Goal: Communication & Community: Answer question/provide support

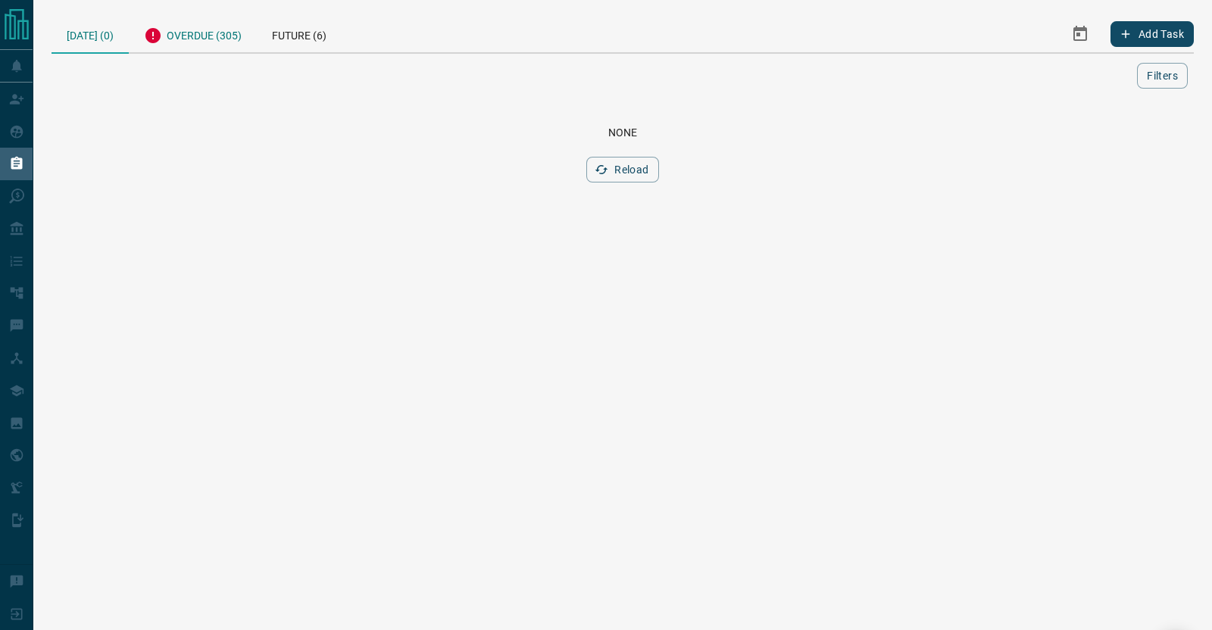
click at [214, 33] on div "Overdue (305)" at bounding box center [193, 33] width 128 height 37
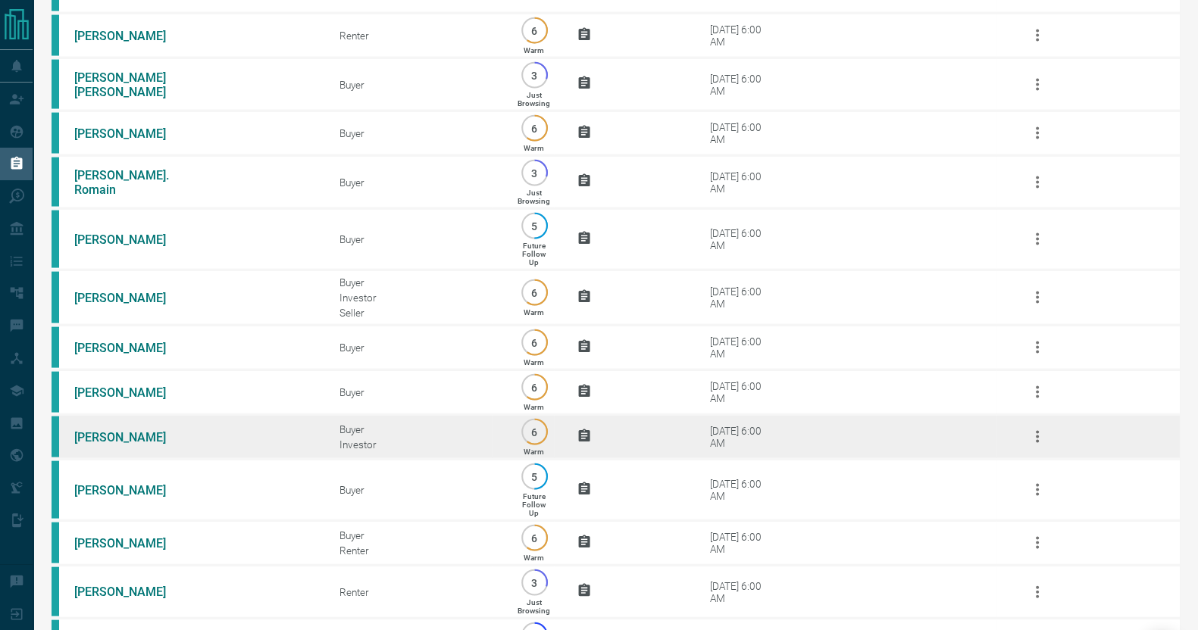
scroll to position [4007, 0]
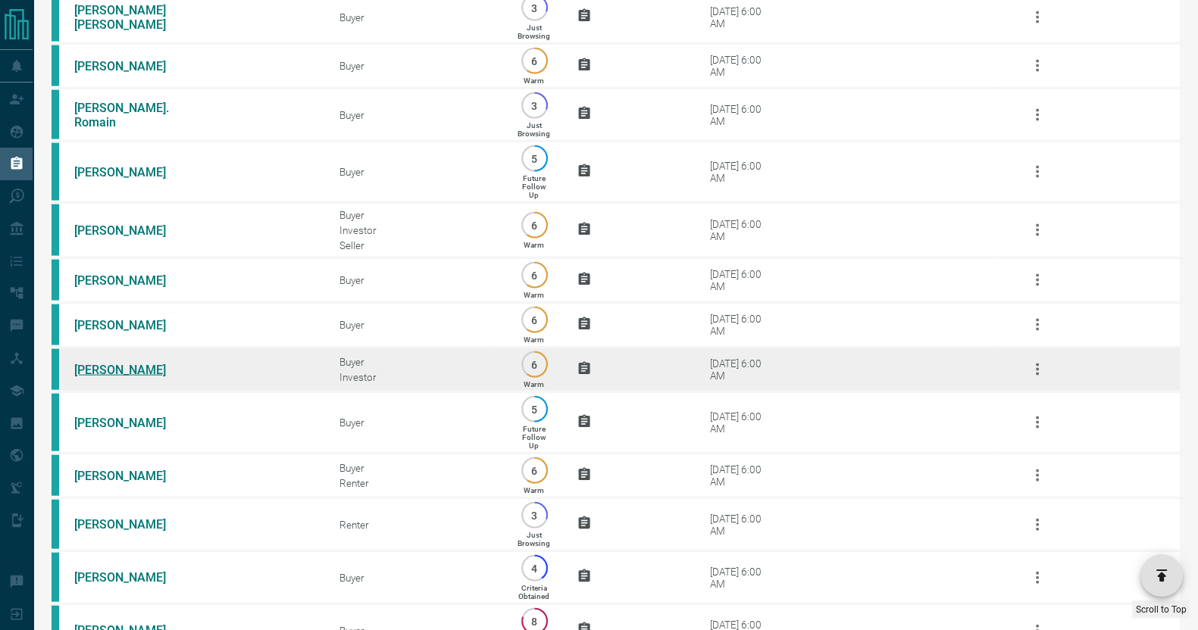
click at [139, 377] on link "[PERSON_NAME]" at bounding box center [131, 370] width 114 height 14
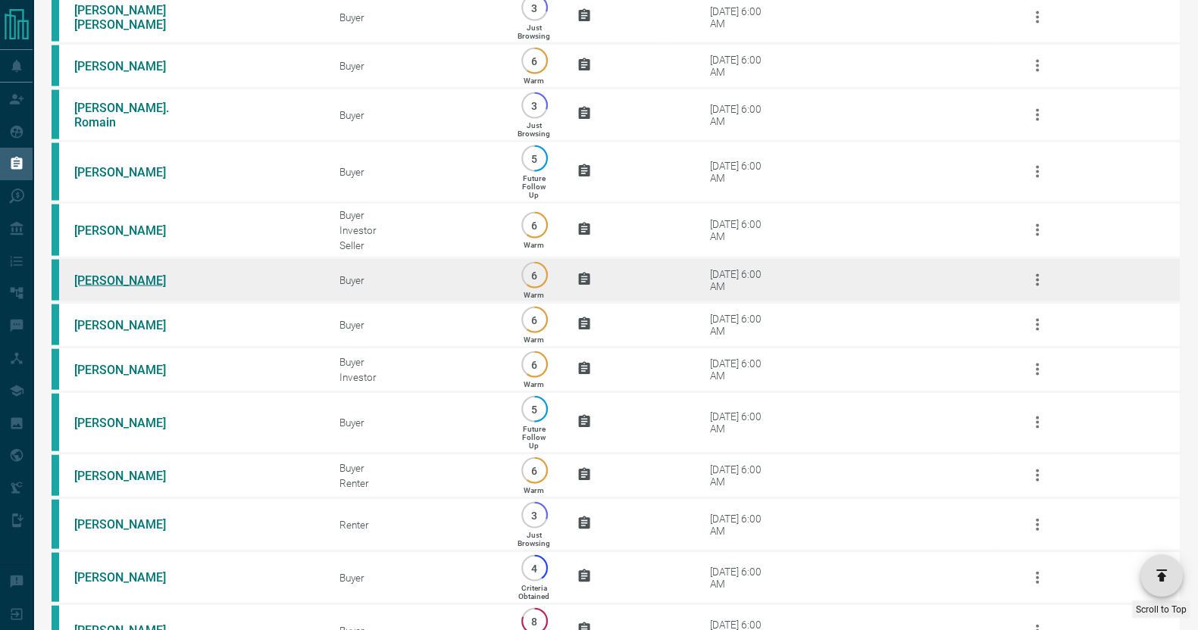
click at [102, 288] on link "[PERSON_NAME]" at bounding box center [131, 280] width 114 height 14
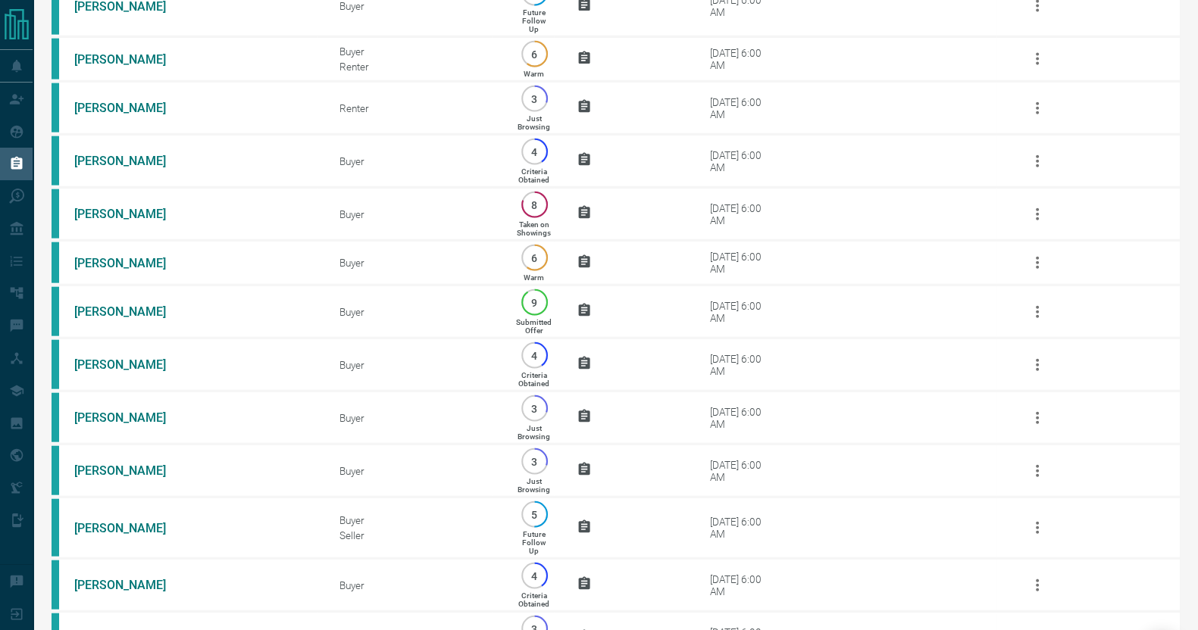
scroll to position [4425, 0]
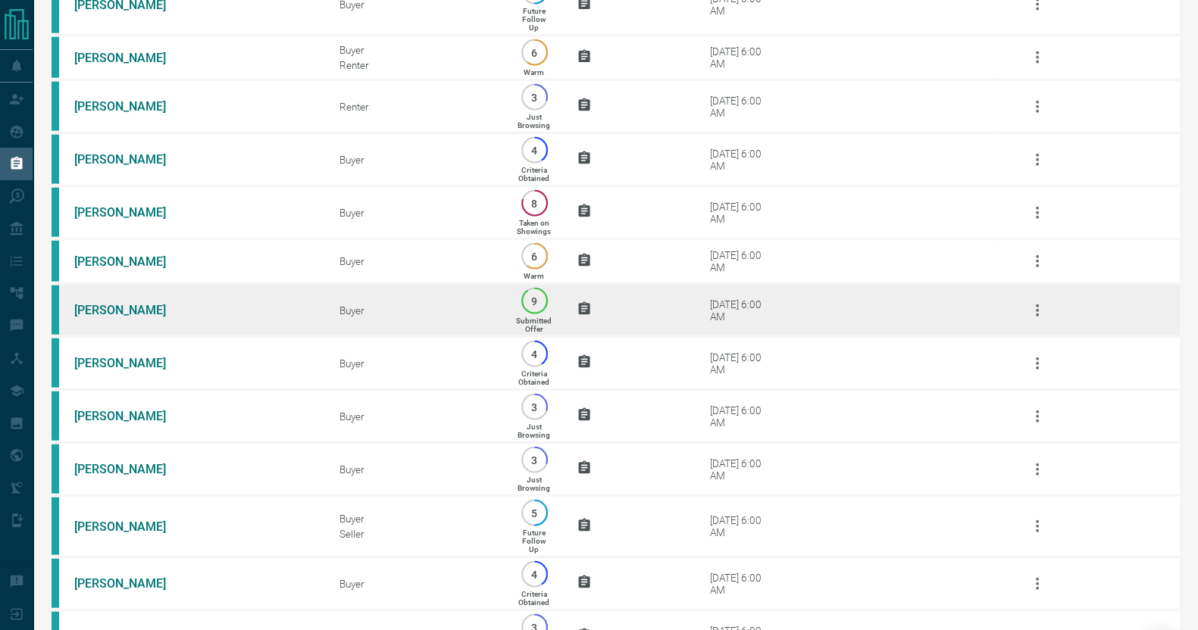
click at [108, 337] on td "[PERSON_NAME]" at bounding box center [184, 310] width 265 height 53
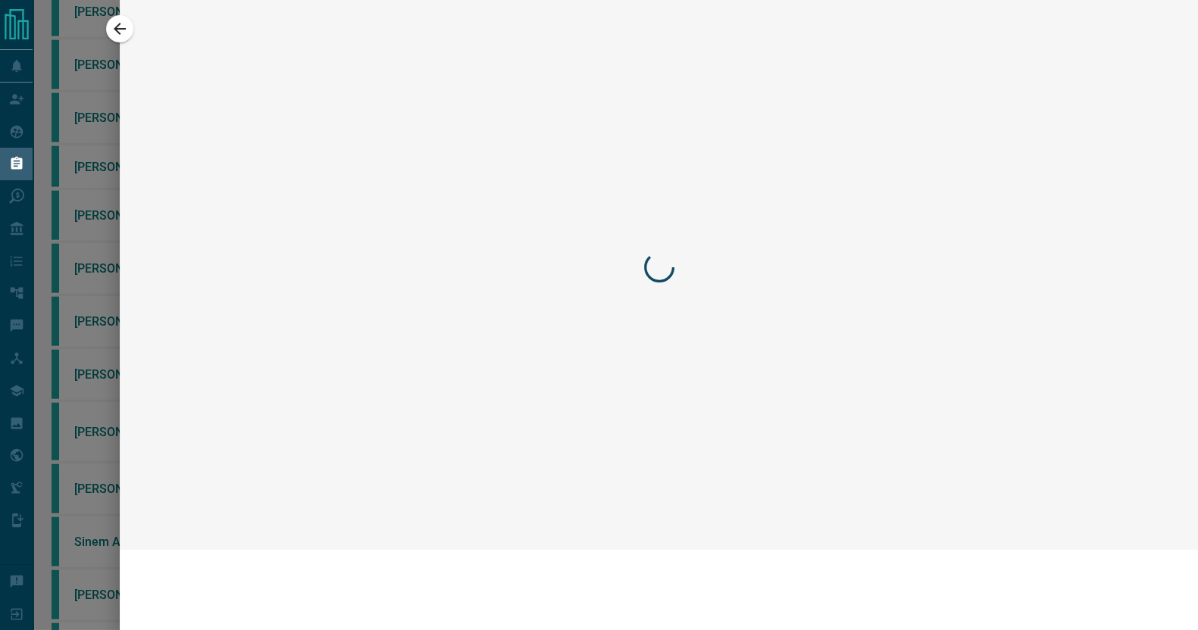
scroll to position [4331, 0]
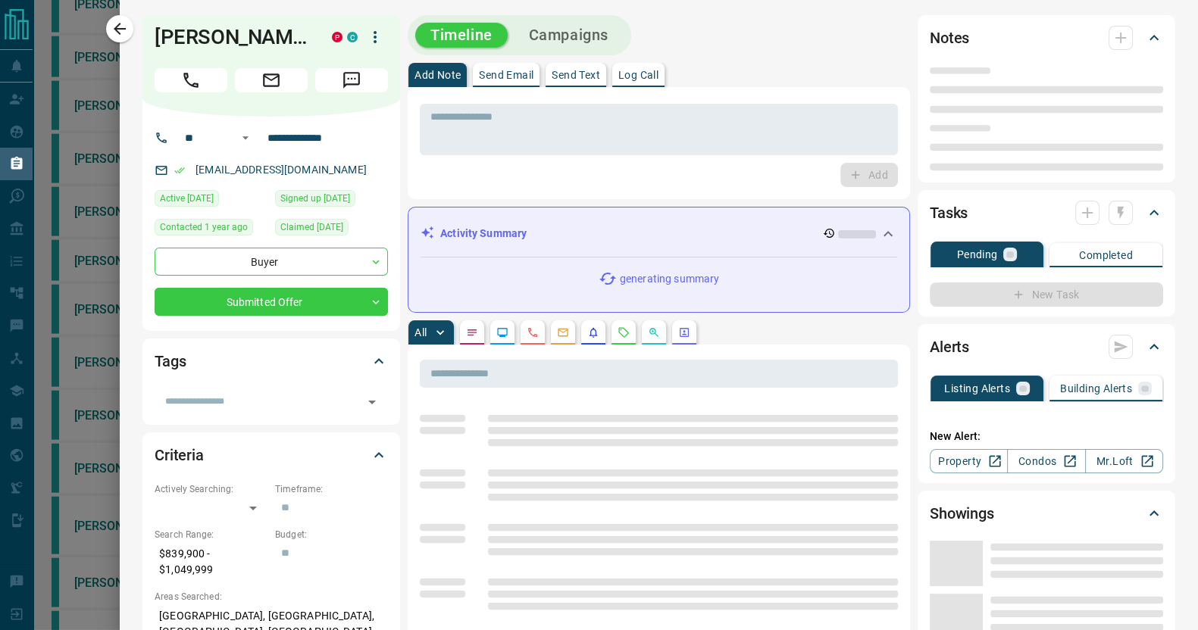
type input "**"
type input "**********"
type input "*"
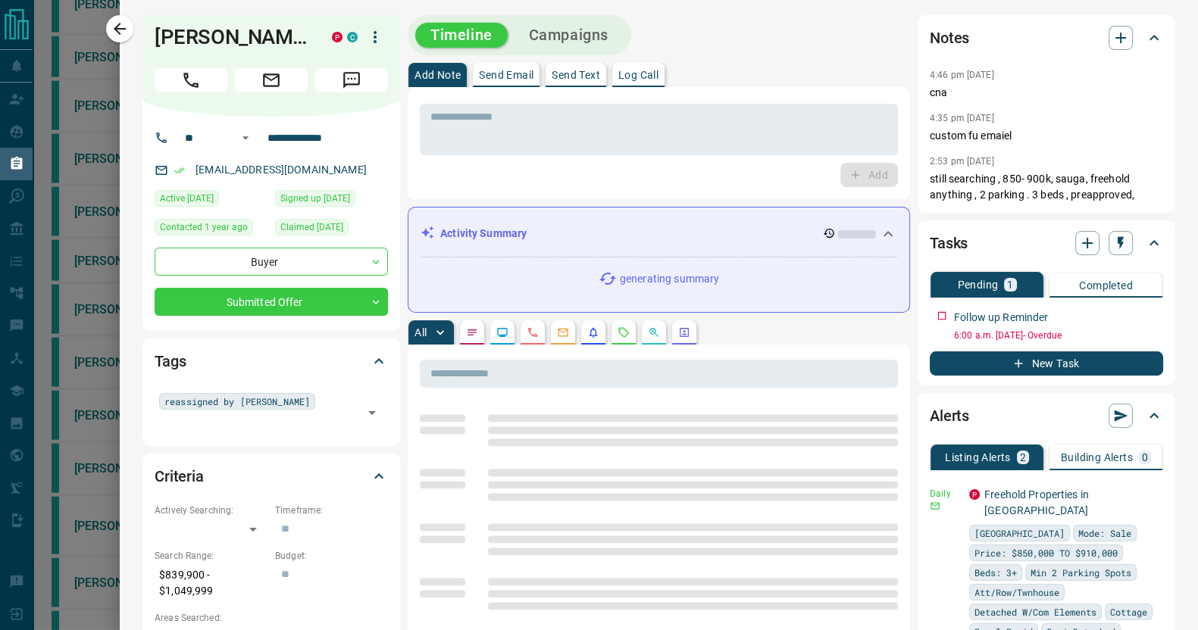
scroll to position [1, 0]
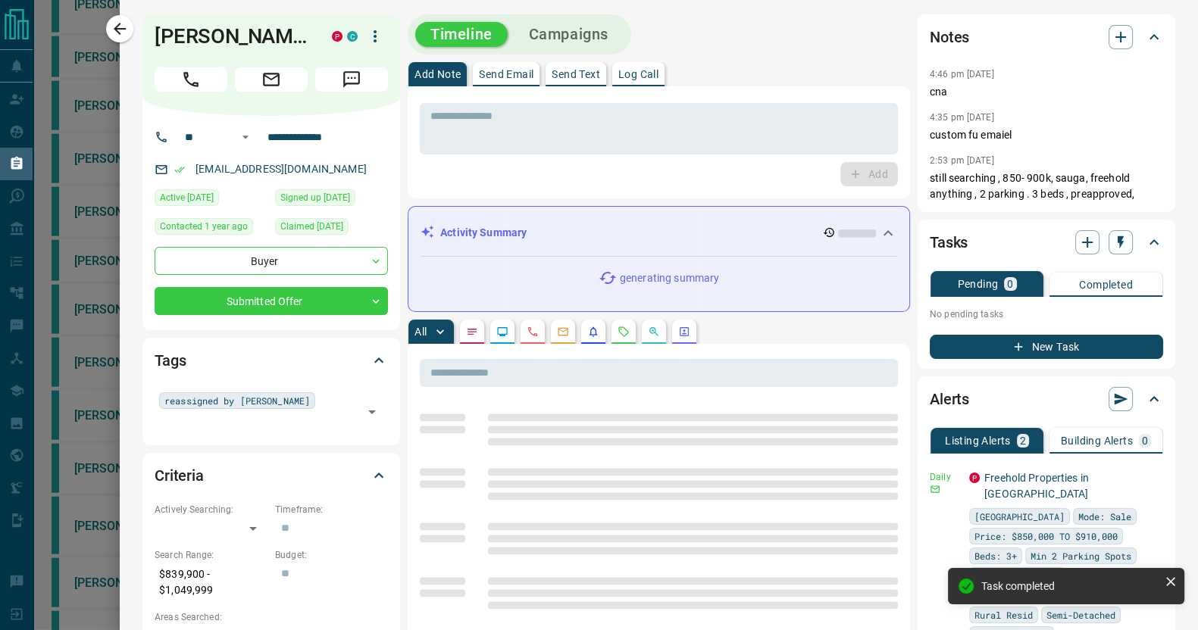
click at [500, 85] on button "Send Email" at bounding box center [506, 74] width 67 height 24
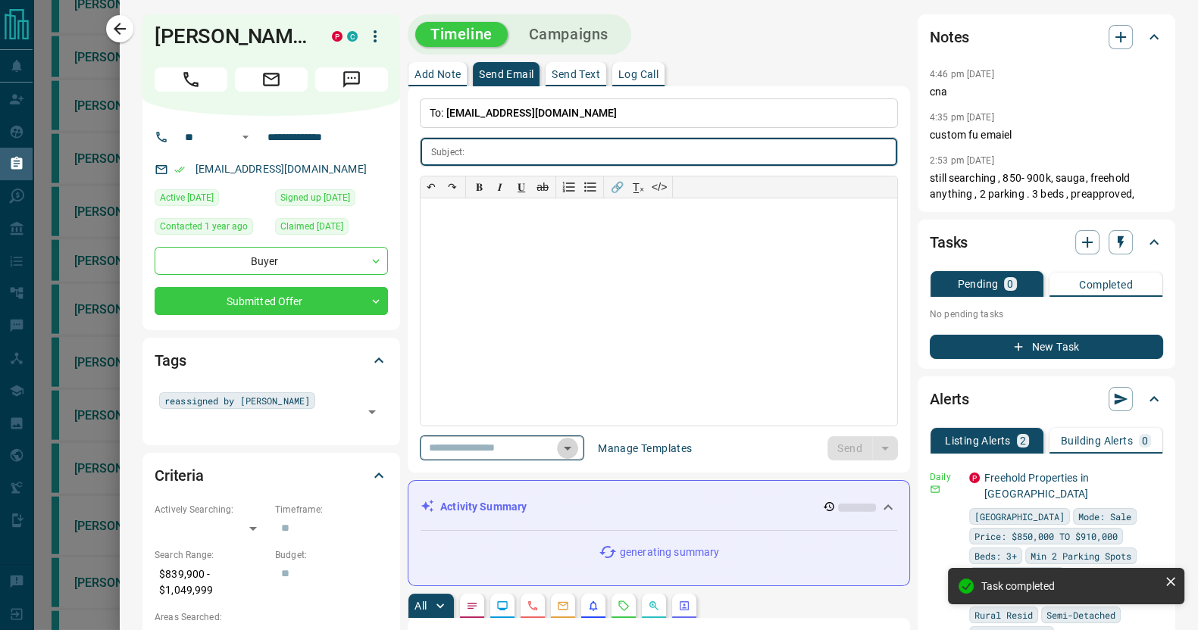
click at [576, 448] on icon "Open" at bounding box center [567, 448] width 18 height 18
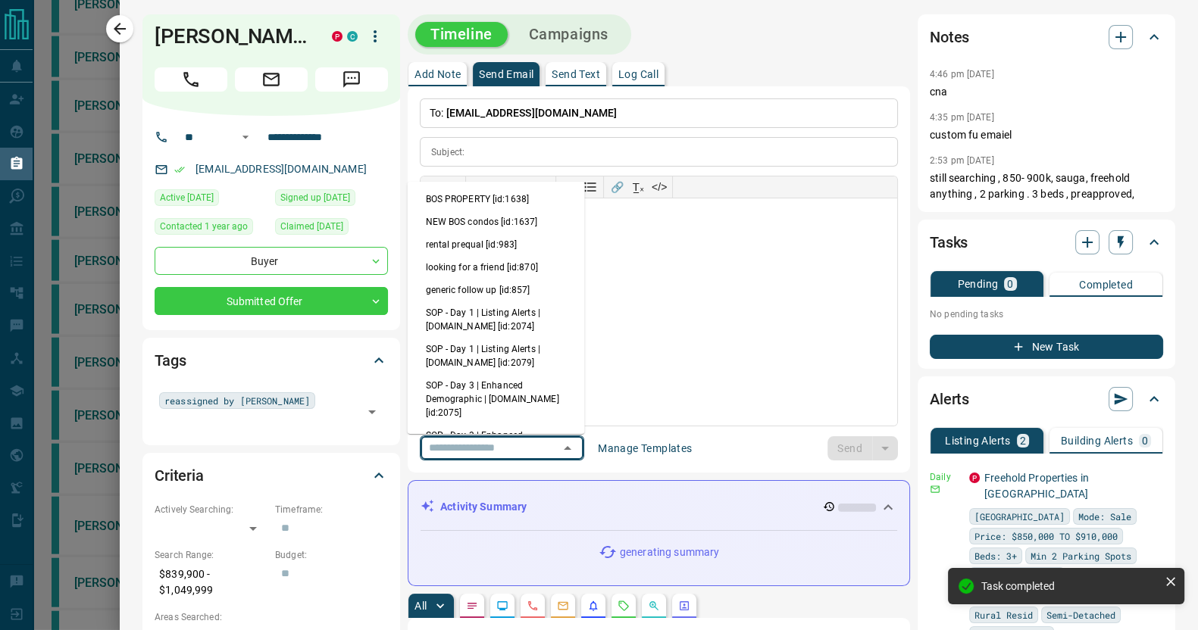
click at [478, 282] on li "generic follow up [id:857]" at bounding box center [496, 291] width 177 height 23
type input "**********"
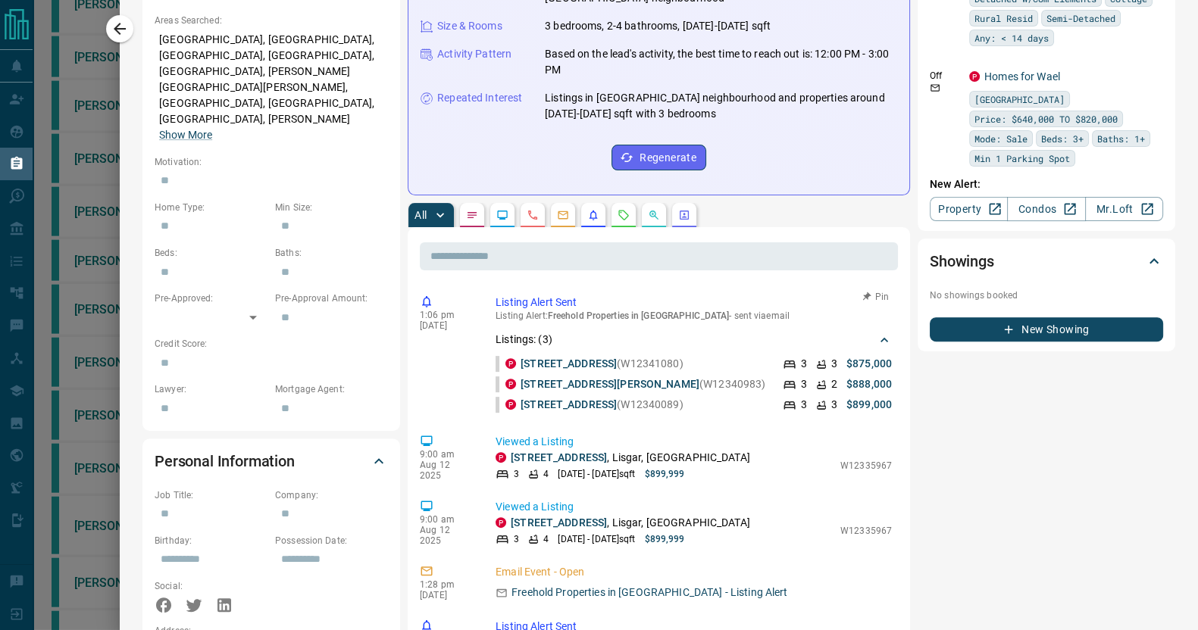
scroll to position [0, 0]
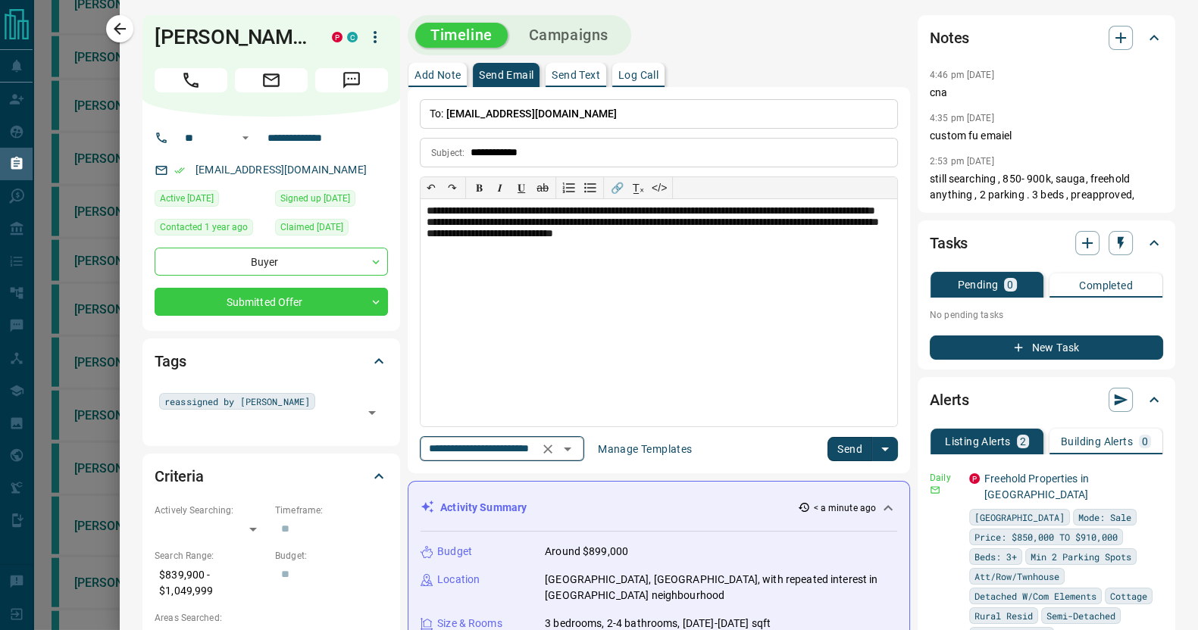
click at [576, 447] on icon "Open" at bounding box center [567, 449] width 18 height 18
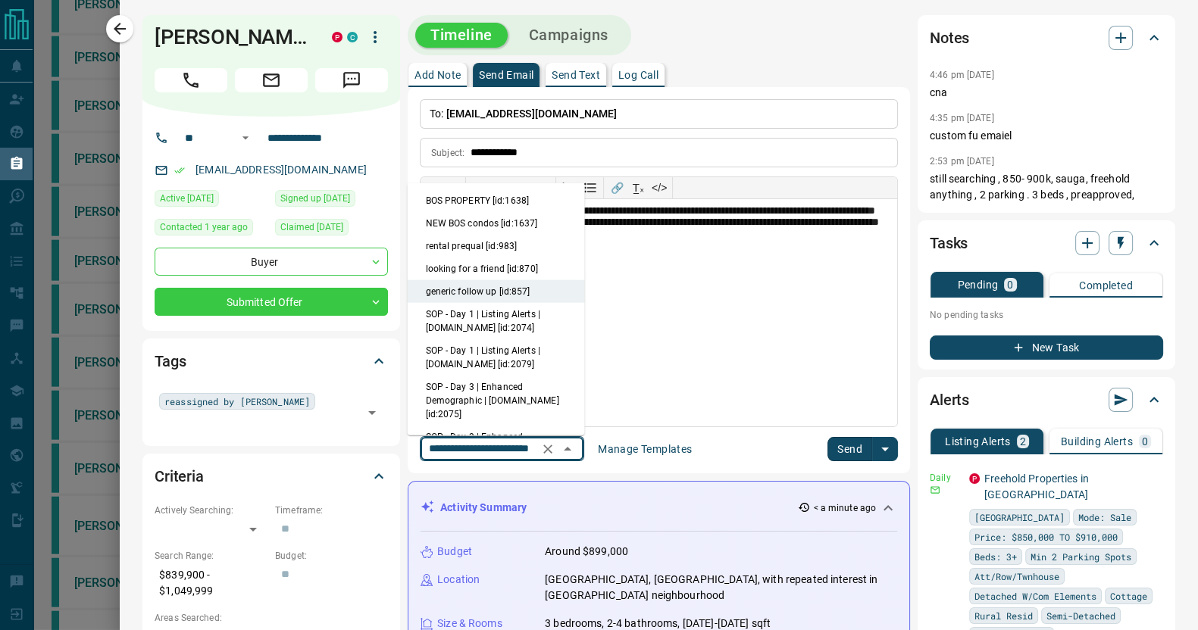
click at [480, 197] on li "BOS PROPERTY [id:1638]" at bounding box center [496, 200] width 177 height 23
type input "**********"
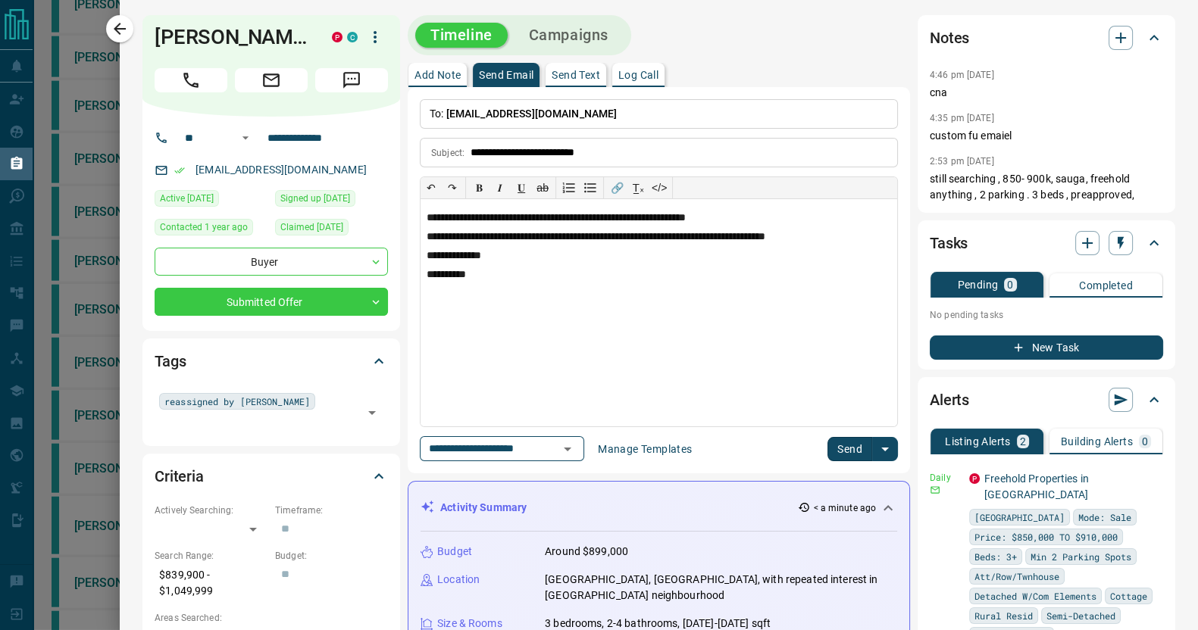
click at [839, 452] on button "Send" at bounding box center [849, 449] width 45 height 24
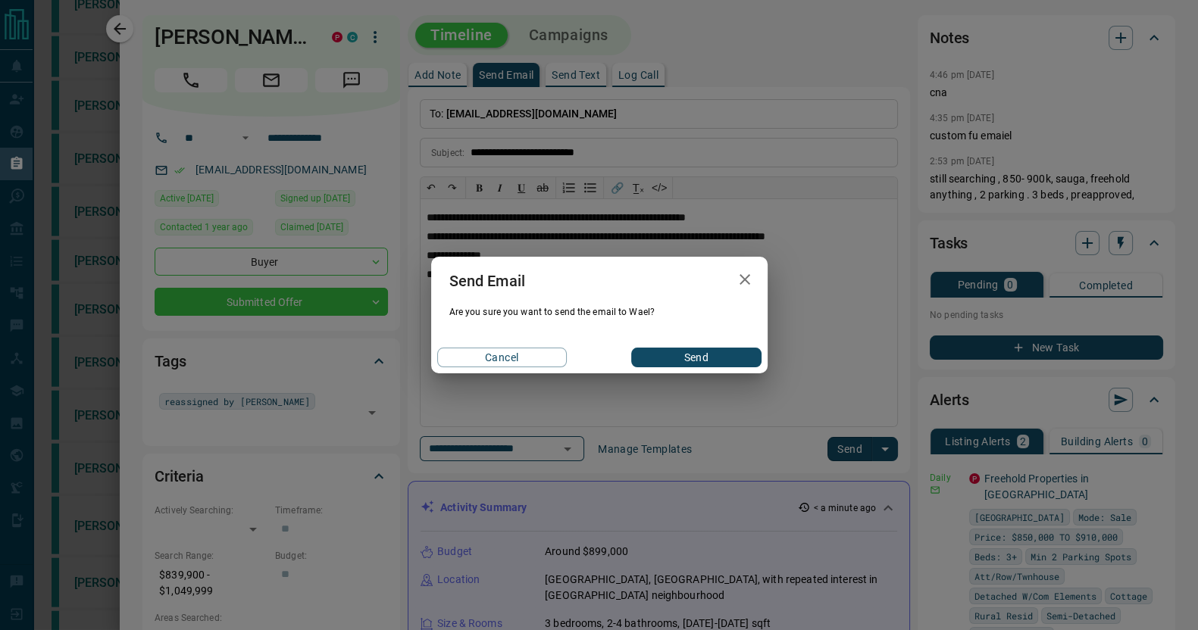
click at [695, 357] on button "Send" at bounding box center [696, 358] width 130 height 20
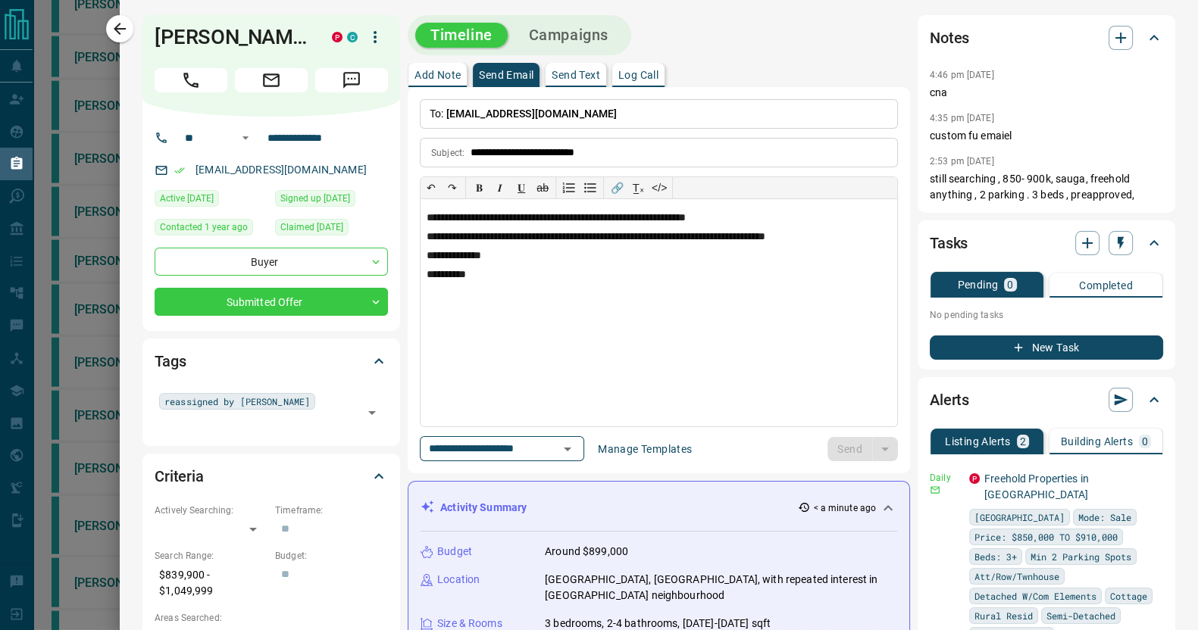
click at [430, 78] on p "Add Note" at bounding box center [437, 75] width 46 height 11
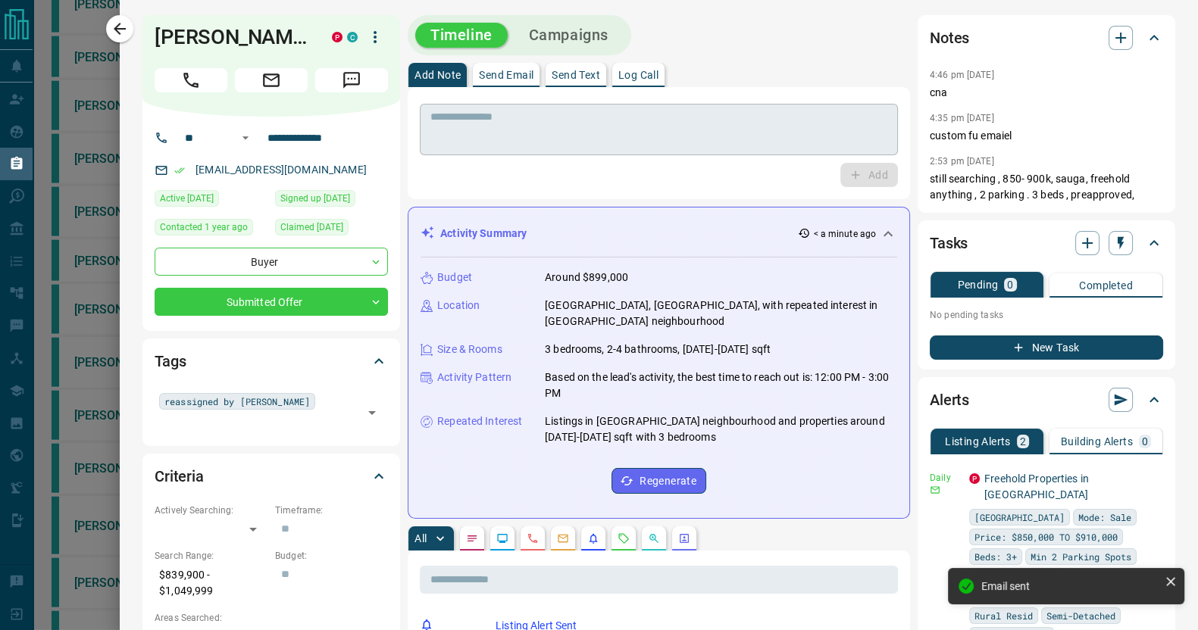
click at [505, 132] on textarea at bounding box center [658, 130] width 457 height 39
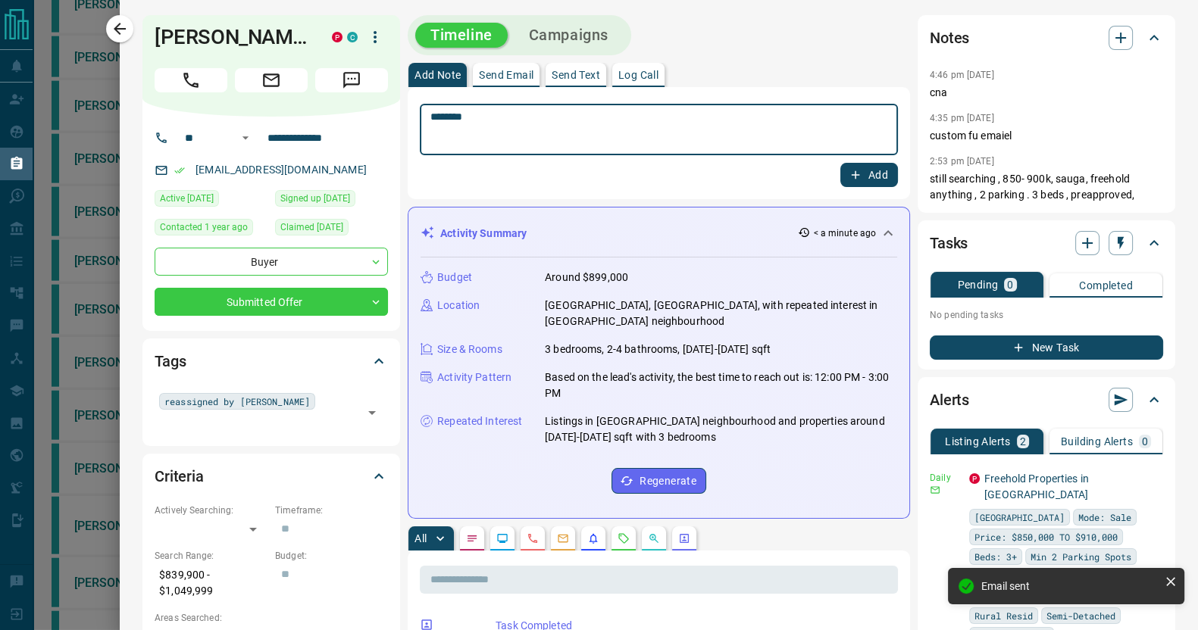
type textarea "********"
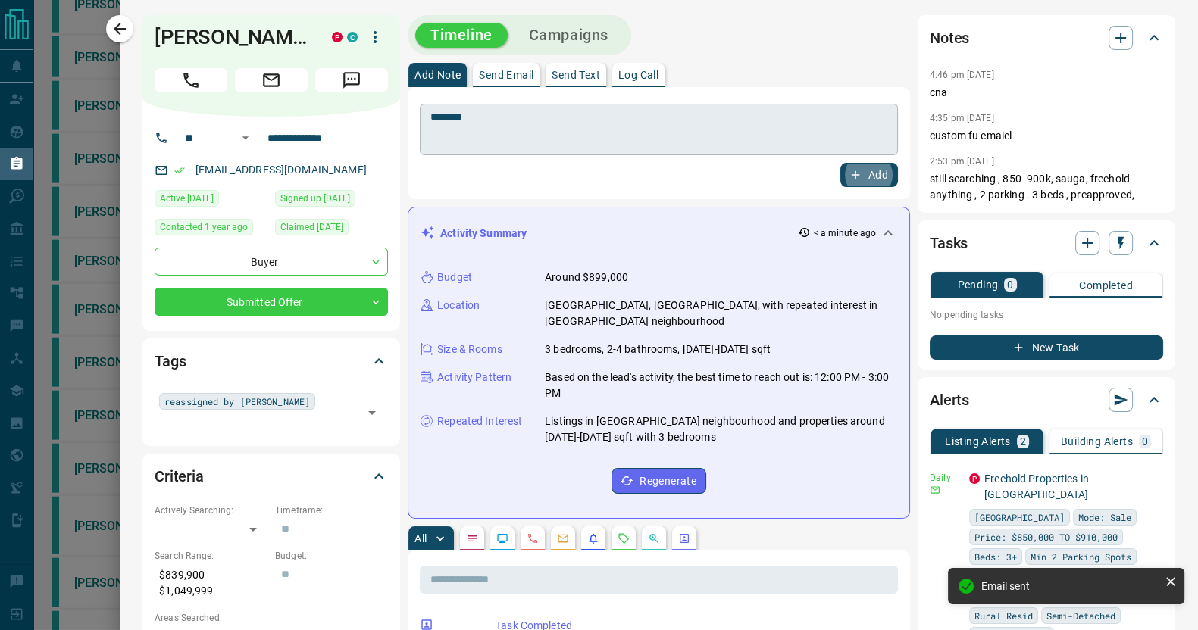
click at [840, 163] on button "Add" at bounding box center [869, 175] width 58 height 24
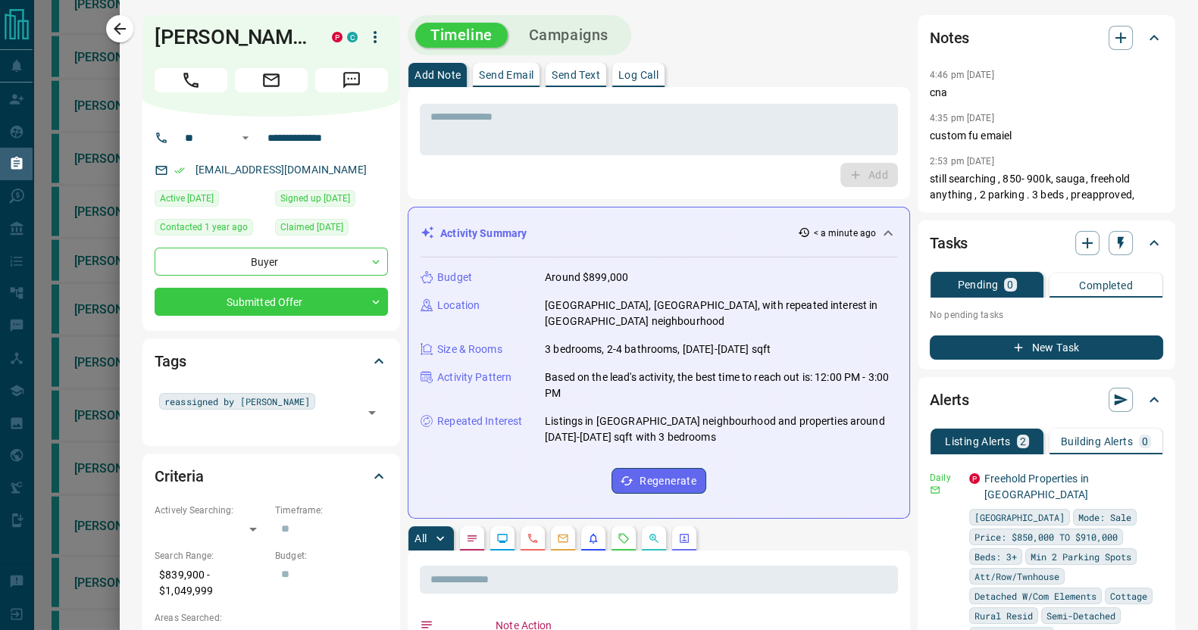
click at [121, 25] on icon "button" at bounding box center [120, 29] width 18 height 18
